Goal: Book appointment/travel/reservation

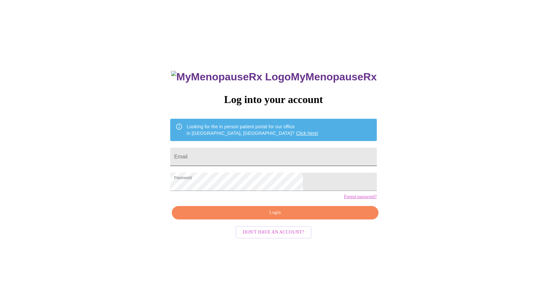
click at [224, 153] on input "Email" at bounding box center [273, 157] width 206 height 18
type input "[EMAIL_ADDRESS][PERSON_NAME][DOMAIN_NAME]"
click at [279, 217] on span "Login" at bounding box center [274, 213] width 191 height 8
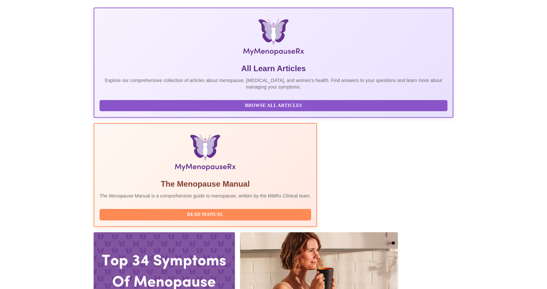
scroll to position [99, 0]
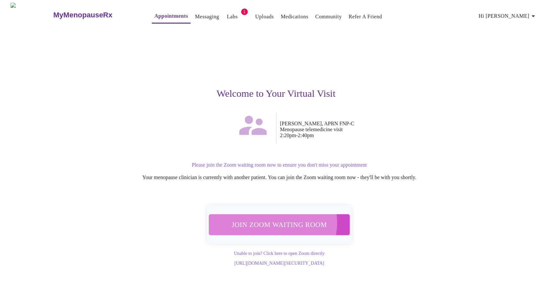
click at [270, 219] on span "Join Zoom Waiting Room" at bounding box center [279, 224] width 128 height 12
